Goal: Information Seeking & Learning: Learn about a topic

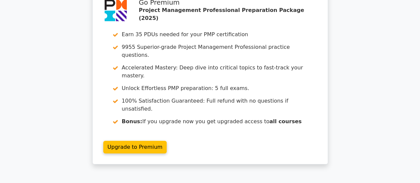
scroll to position [1167, 0]
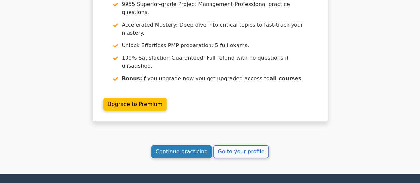
click at [181, 145] on link "Continue practicing" at bounding box center [181, 151] width 61 height 13
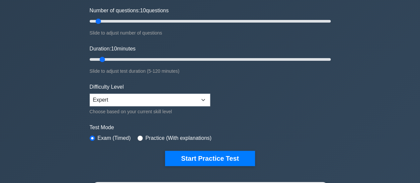
scroll to position [100, 0]
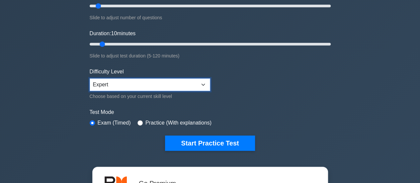
click at [189, 88] on select "Beginner Intermediate Expert" at bounding box center [150, 84] width 120 height 13
click at [90, 78] on select "Beginner Intermediate Expert" at bounding box center [150, 84] width 120 height 13
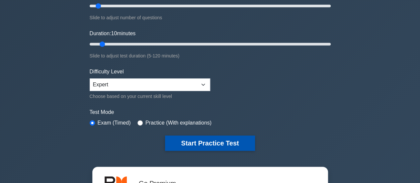
click at [226, 140] on button "Start Practice Test" at bounding box center [210, 142] width 90 height 15
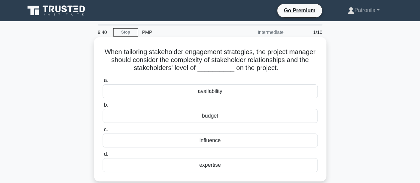
click at [176, 140] on div "influence" at bounding box center [209, 140] width 215 height 14
click at [102, 132] on input "c. influence" at bounding box center [102, 129] width 0 height 4
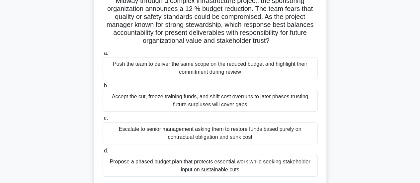
scroll to position [66, 0]
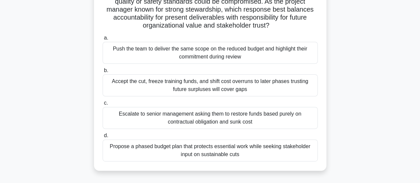
click at [192, 149] on div "Propose a phased budget plan that protects essential work while seeking stakeho…" at bounding box center [209, 150] width 215 height 22
click at [102, 138] on input "d. Propose a phased budget plan that protects essential work while seeking stak…" at bounding box center [102, 135] width 0 height 4
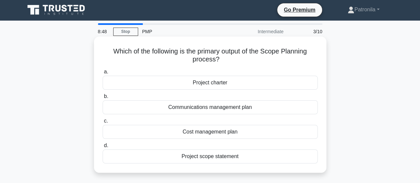
scroll to position [0, 0]
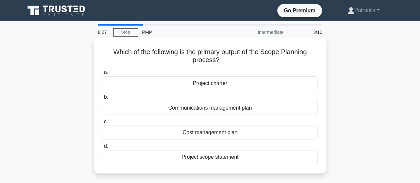
click at [188, 159] on div "Project scope statement" at bounding box center [209, 157] width 215 height 14
click at [102, 148] on input "d. Project scope statement" at bounding box center [102, 146] width 0 height 4
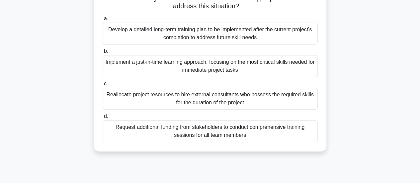
scroll to position [100, 0]
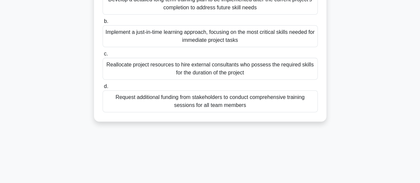
click at [163, 39] on div "Implement a just-in-time learning approach, focusing on the most critical skill…" at bounding box center [209, 36] width 215 height 22
click at [102, 24] on input "b. Implement a just-in-time learning approach, focusing on the most critical sk…" at bounding box center [102, 21] width 0 height 4
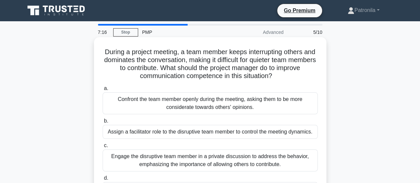
scroll to position [33, 0]
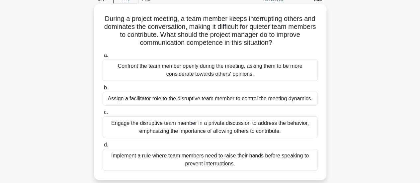
click at [150, 162] on div "Implement a rule where team members need to raise their hands before speaking t…" at bounding box center [209, 160] width 215 height 22
click at [102, 147] on input "d. Implement a rule where team members need to raise their hands before speakin…" at bounding box center [102, 145] width 0 height 4
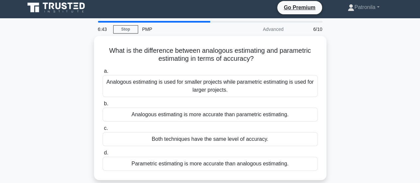
scroll to position [0, 0]
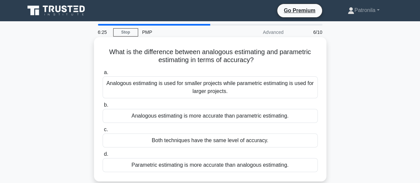
click at [163, 165] on div "Parametric estimating is more accurate than analogous estimating." at bounding box center [209, 165] width 215 height 14
click at [102, 156] on input "d. Parametric estimating is more accurate than analogous estimating." at bounding box center [102, 154] width 0 height 4
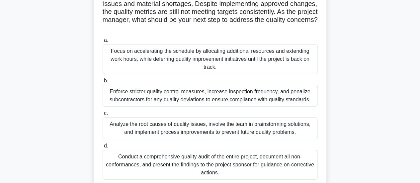
scroll to position [66, 0]
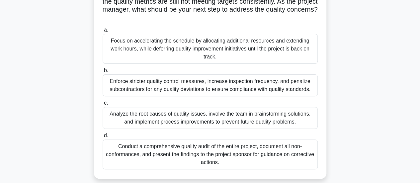
click at [157, 123] on div "Analyze the root causes of quality issues, involve the team in brainstorming so…" at bounding box center [209, 118] width 215 height 22
click at [102, 105] on input "c. Analyze the root causes of quality issues, involve the team in brainstorming…" at bounding box center [102, 103] width 0 height 4
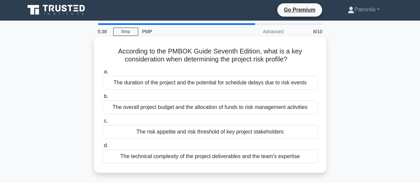
scroll to position [0, 0]
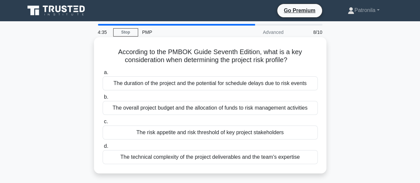
click at [214, 132] on div "The risk appetite and risk threshold of key project stakeholders" at bounding box center [209, 132] width 215 height 14
click at [102, 124] on input "c. The risk appetite and risk threshold of key project stakeholders" at bounding box center [102, 121] width 0 height 4
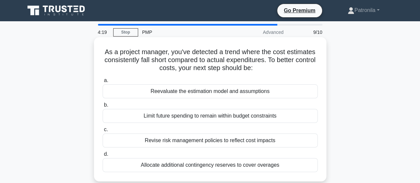
click at [140, 94] on div "Reevaluate the estimation model and assumptions" at bounding box center [209, 91] width 215 height 14
click at [102, 83] on input "a. Reevaluate the estimation model and assumptions" at bounding box center [102, 80] width 0 height 4
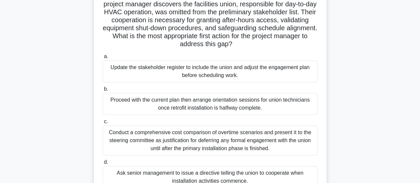
scroll to position [66, 0]
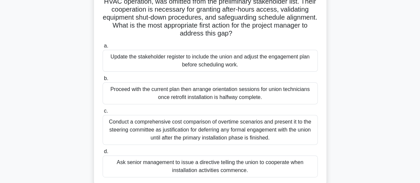
click at [185, 60] on div "Update the stakeholder register to include the union and adjust the engagement …" at bounding box center [209, 61] width 215 height 22
click at [102, 48] on input "a. Update the stakeholder register to include the union and adjust the engageme…" at bounding box center [102, 46] width 0 height 4
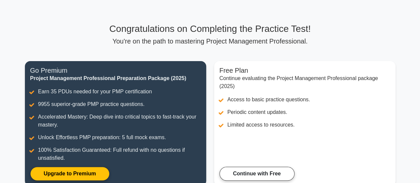
scroll to position [133, 0]
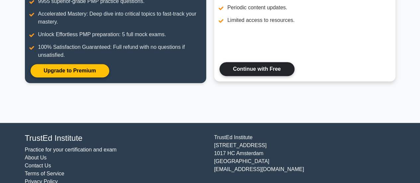
click at [249, 69] on link "Continue with Free" at bounding box center [256, 69] width 75 height 14
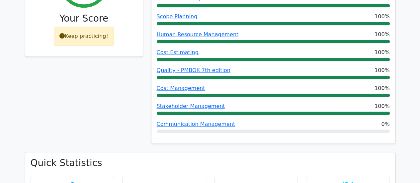
scroll to position [332, 0]
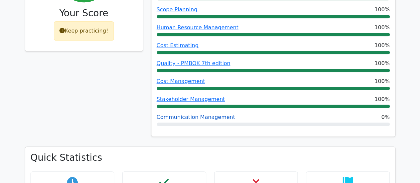
click at [199, 114] on link "Communication Management" at bounding box center [196, 117] width 79 height 6
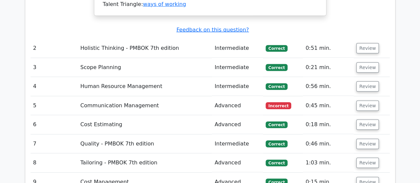
scroll to position [896, 0]
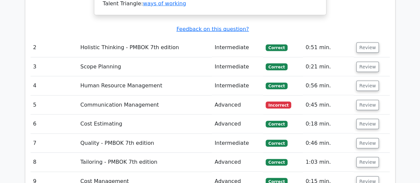
click at [138, 96] on td "Communication Management" at bounding box center [145, 105] width 134 height 19
click at [368, 100] on button "Review" at bounding box center [367, 105] width 23 height 10
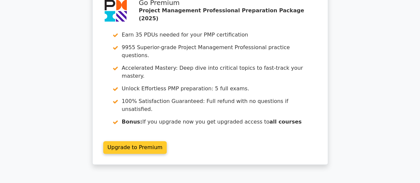
scroll to position [1473, 0]
